Goal: Transaction & Acquisition: Obtain resource

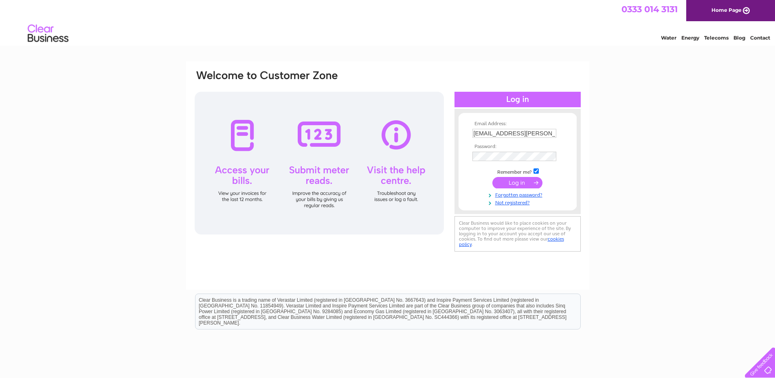
click at [517, 180] on input "submit" at bounding box center [517, 182] width 50 height 11
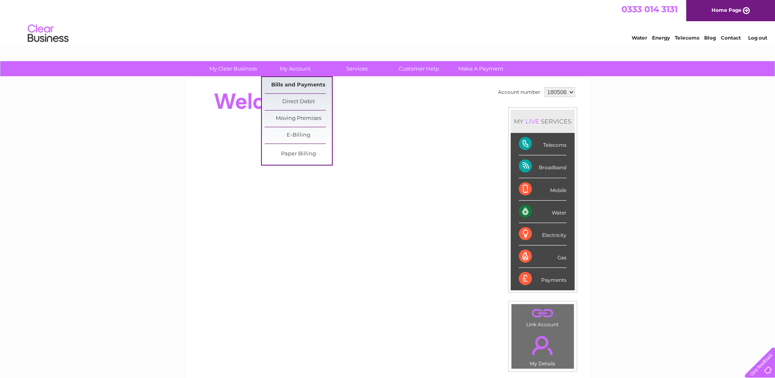
click at [297, 84] on link "Bills and Payments" at bounding box center [298, 85] width 67 height 16
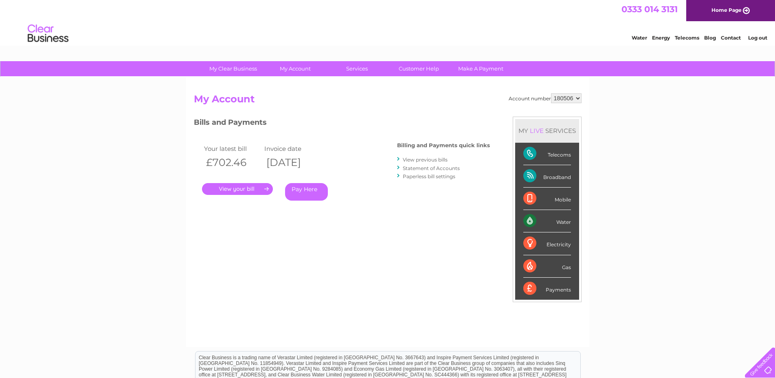
click at [240, 191] on link "." at bounding box center [237, 189] width 71 height 12
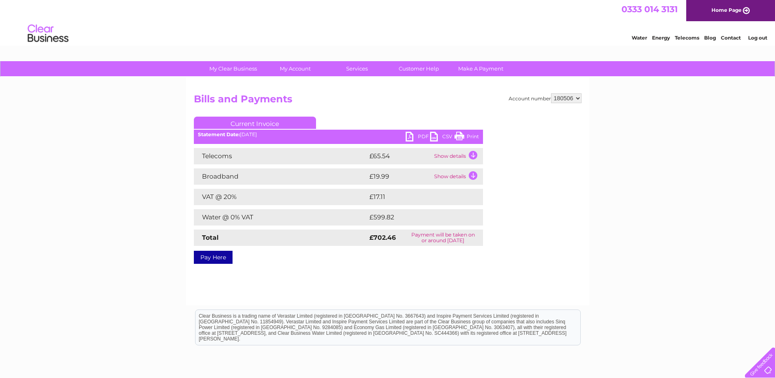
click at [410, 135] on link "PDF" at bounding box center [418, 138] width 24 height 12
